Goal: Navigation & Orientation: Find specific page/section

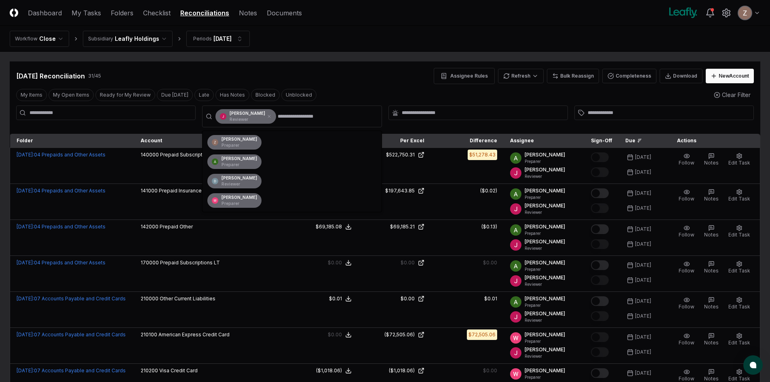
click at [351, 80] on div "[DATE] Reconciliation 31 / 45 Assignee Rules Refresh Bulk Reassign Completeness…" at bounding box center [385, 76] width 738 height 16
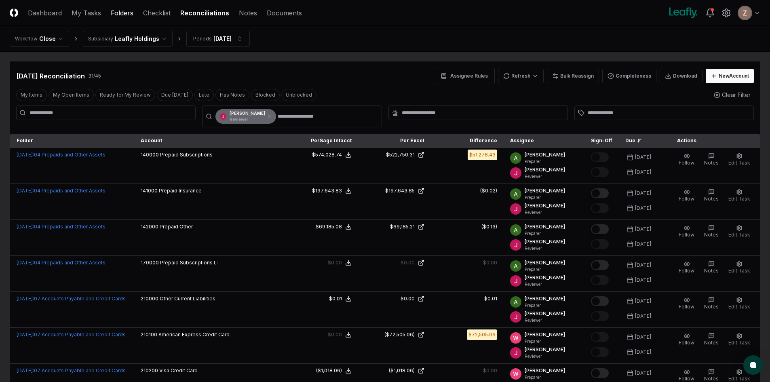
click at [118, 14] on link "Folders" at bounding box center [122, 13] width 23 height 10
